Goal: Transaction & Acquisition: Download file/media

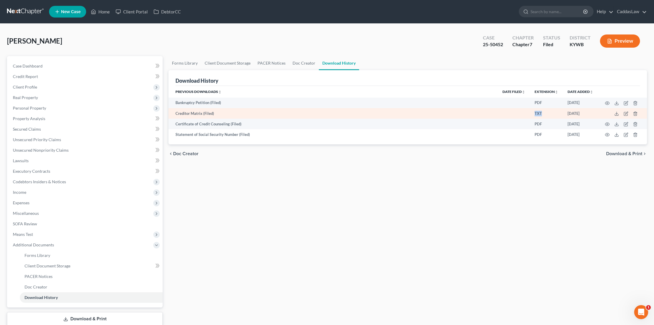
drag, startPoint x: 543, startPoint y: 112, endPoint x: 527, endPoint y: 112, distance: 15.5
click at [528, 112] on tr "Creditor Matrix (Filed) TXT [DATE]" at bounding box center [407, 113] width 478 height 11
click at [448, 115] on td "Creditor Matrix (Filed)" at bounding box center [332, 113] width 329 height 11
click at [195, 115] on td "Creditor Matrix (Filed)" at bounding box center [332, 113] width 329 height 11
click at [626, 112] on icon "button" at bounding box center [625, 113] width 5 height 5
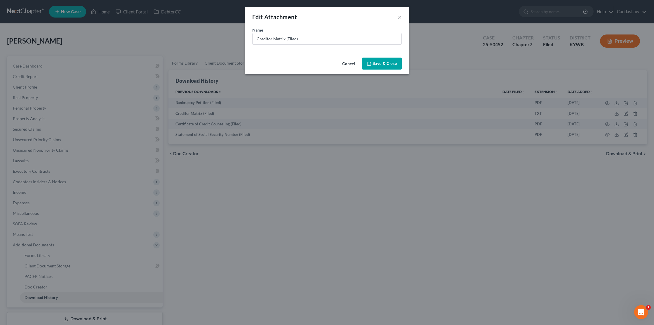
click at [352, 63] on button "Cancel" at bounding box center [348, 64] width 22 height 12
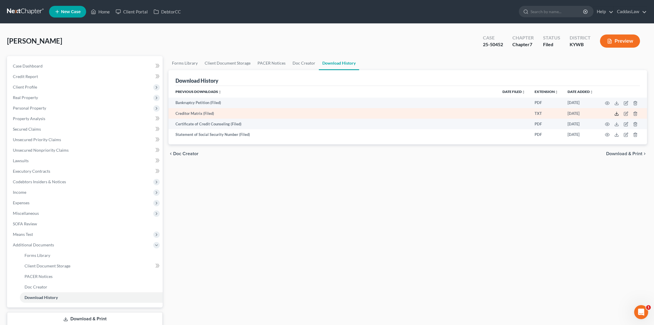
click at [616, 114] on polyline at bounding box center [617, 113] width 2 height 1
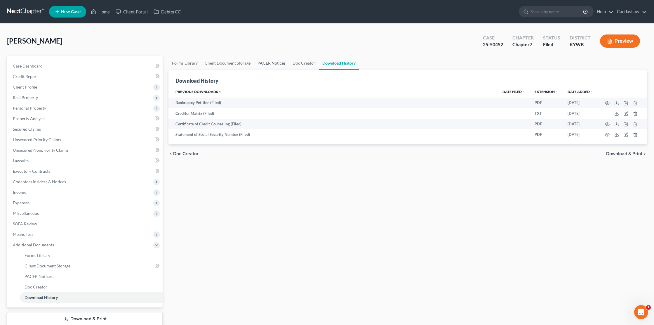
click at [273, 59] on link "PACER Notices" at bounding box center [271, 63] width 35 height 14
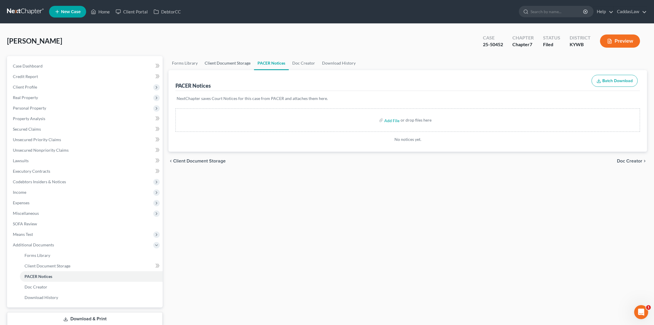
click at [229, 65] on link "Client Document Storage" at bounding box center [227, 63] width 53 height 14
select select "7"
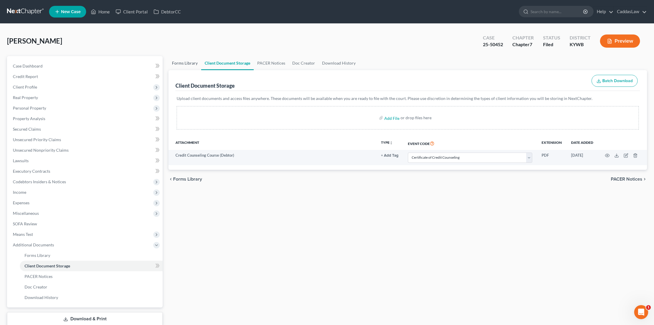
click at [187, 61] on link "Forms Library" at bounding box center [184, 63] width 33 height 14
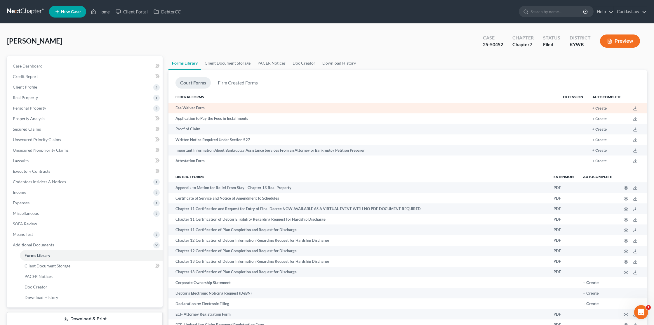
click at [198, 108] on td "Fee Waiver Form" at bounding box center [363, 108] width 390 height 11
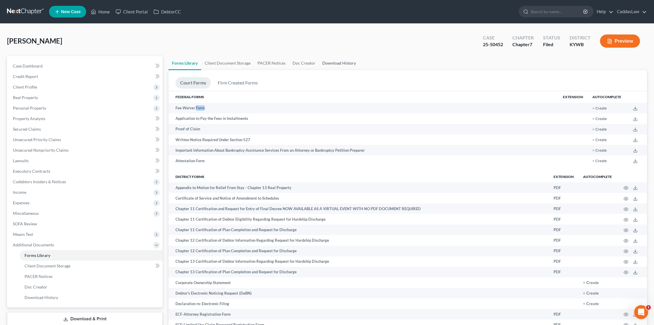
click at [327, 62] on link "Download History" at bounding box center [339, 63] width 41 height 14
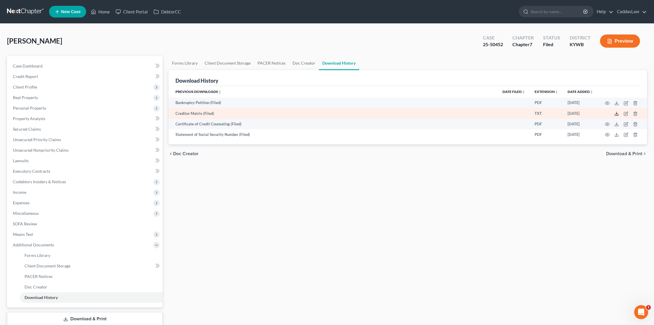
click at [616, 114] on icon at bounding box center [616, 113] width 5 height 5
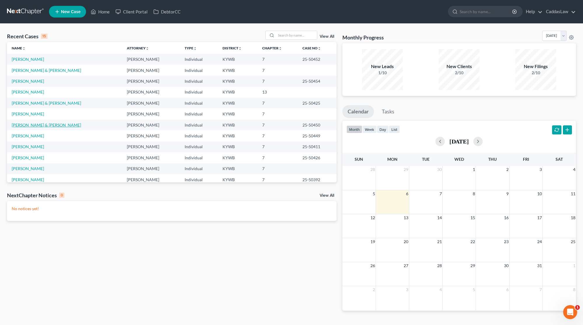
click at [24, 125] on link "Reed, Richard & Steven" at bounding box center [46, 124] width 69 height 5
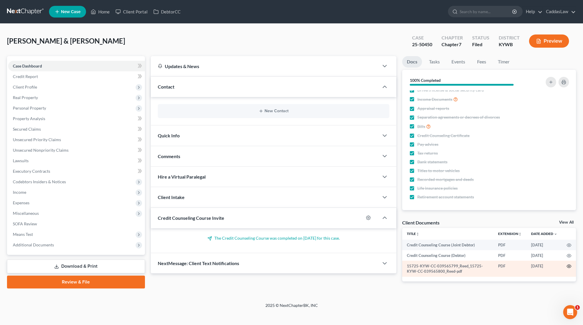
click at [570, 266] on circle "button" at bounding box center [569, 265] width 1 height 1
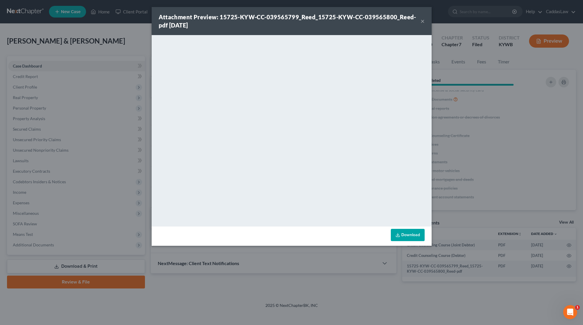
click at [423, 20] on button "×" at bounding box center [423, 21] width 4 height 7
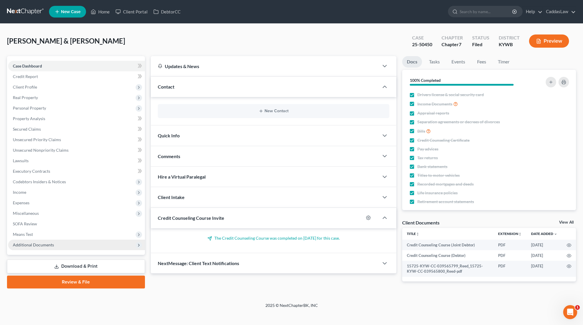
click at [39, 244] on span "Additional Documents" at bounding box center [33, 244] width 41 height 5
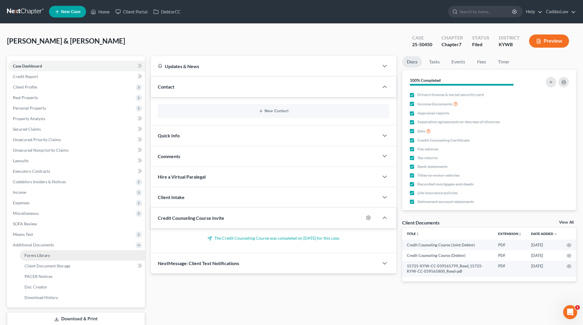
click at [44, 256] on span "Forms Library" at bounding box center [38, 254] width 26 height 5
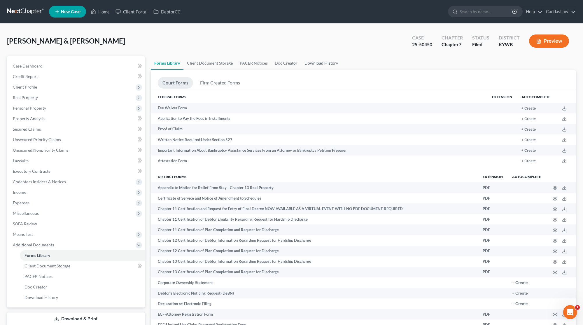
click at [329, 64] on link "Download History" at bounding box center [321, 63] width 41 height 14
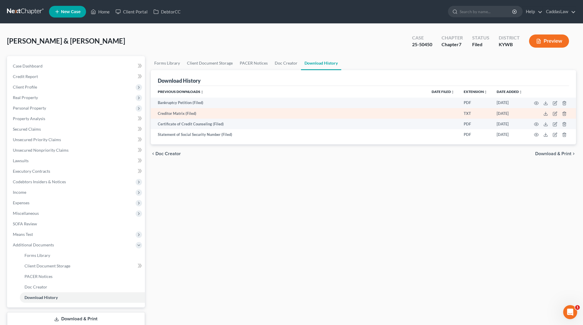
click at [167, 113] on td "Creditor Matrix (Filed)" at bounding box center [289, 113] width 276 height 11
click at [546, 114] on polyline at bounding box center [546, 113] width 2 height 1
click at [100, 15] on link "Home" at bounding box center [100, 11] width 25 height 11
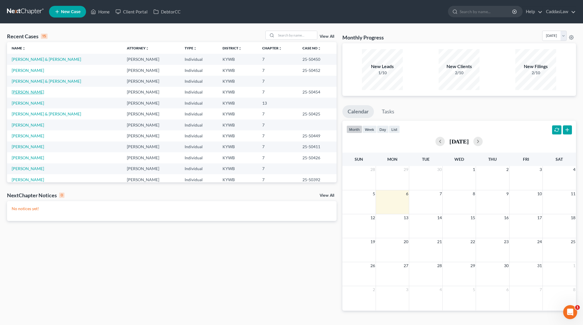
click at [28, 91] on link "Eller, Rachel" at bounding box center [28, 91] width 32 height 5
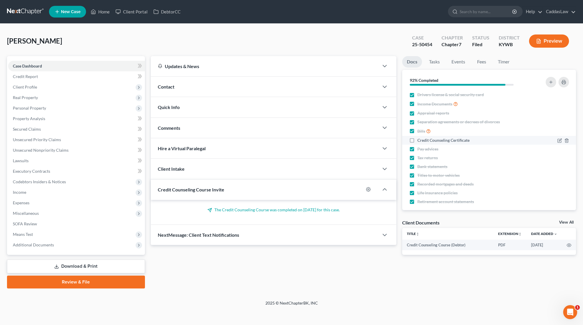
click at [418, 139] on label "Credit Counseling Certificate" at bounding box center [444, 140] width 52 height 6
click at [420, 139] on input "Credit Counseling Certificate" at bounding box center [422, 139] width 4 height 4
checkbox input "true"
click at [32, 244] on span "Additional Documents" at bounding box center [33, 244] width 41 height 5
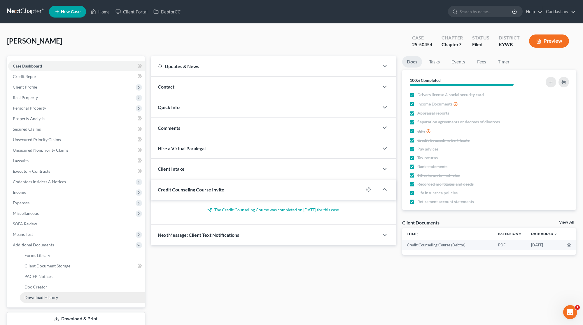
click at [46, 296] on span "Download History" at bounding box center [42, 297] width 34 height 5
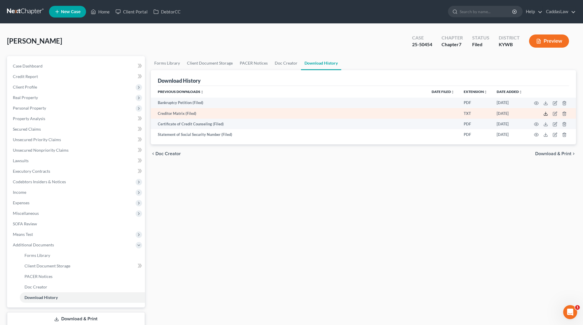
click at [546, 113] on icon at bounding box center [546, 113] width 5 height 5
